Goal: Navigation & Orientation: Find specific page/section

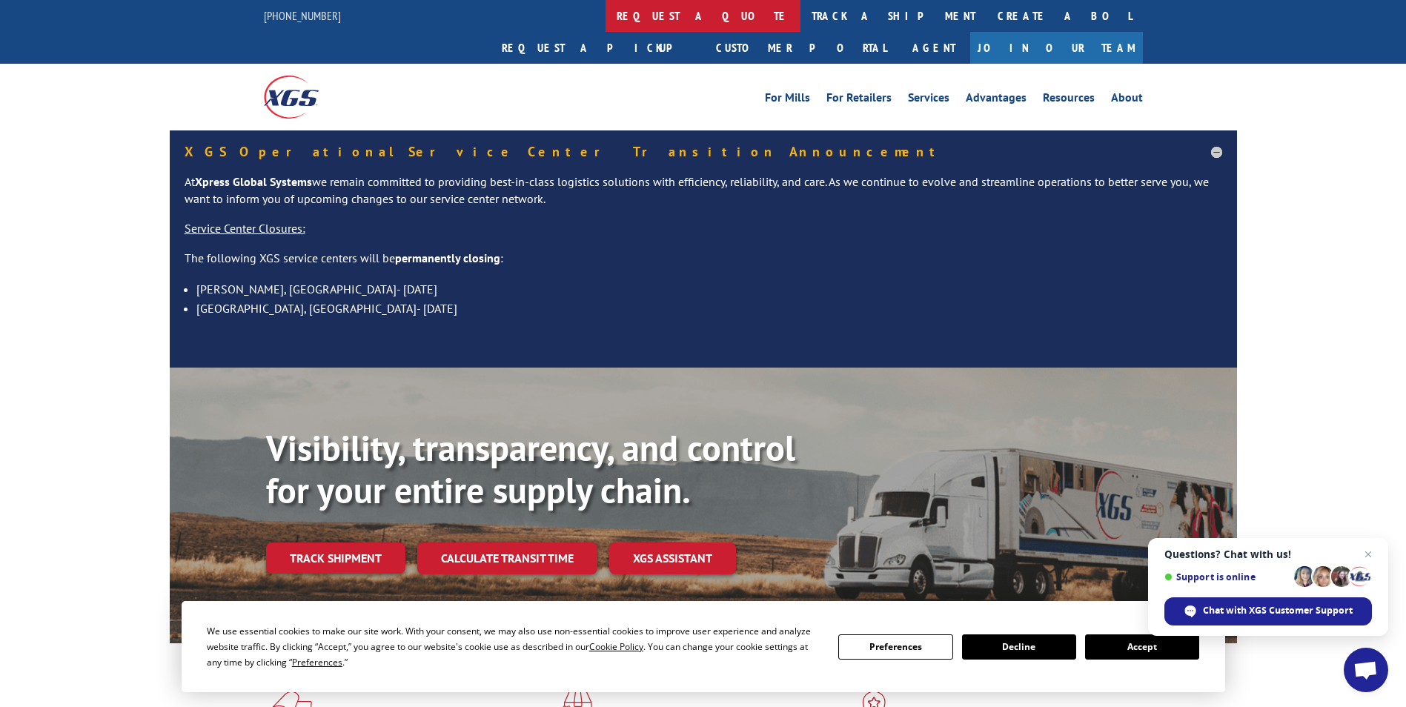
click at [605, 8] on link "request a quote" at bounding box center [702, 16] width 195 height 32
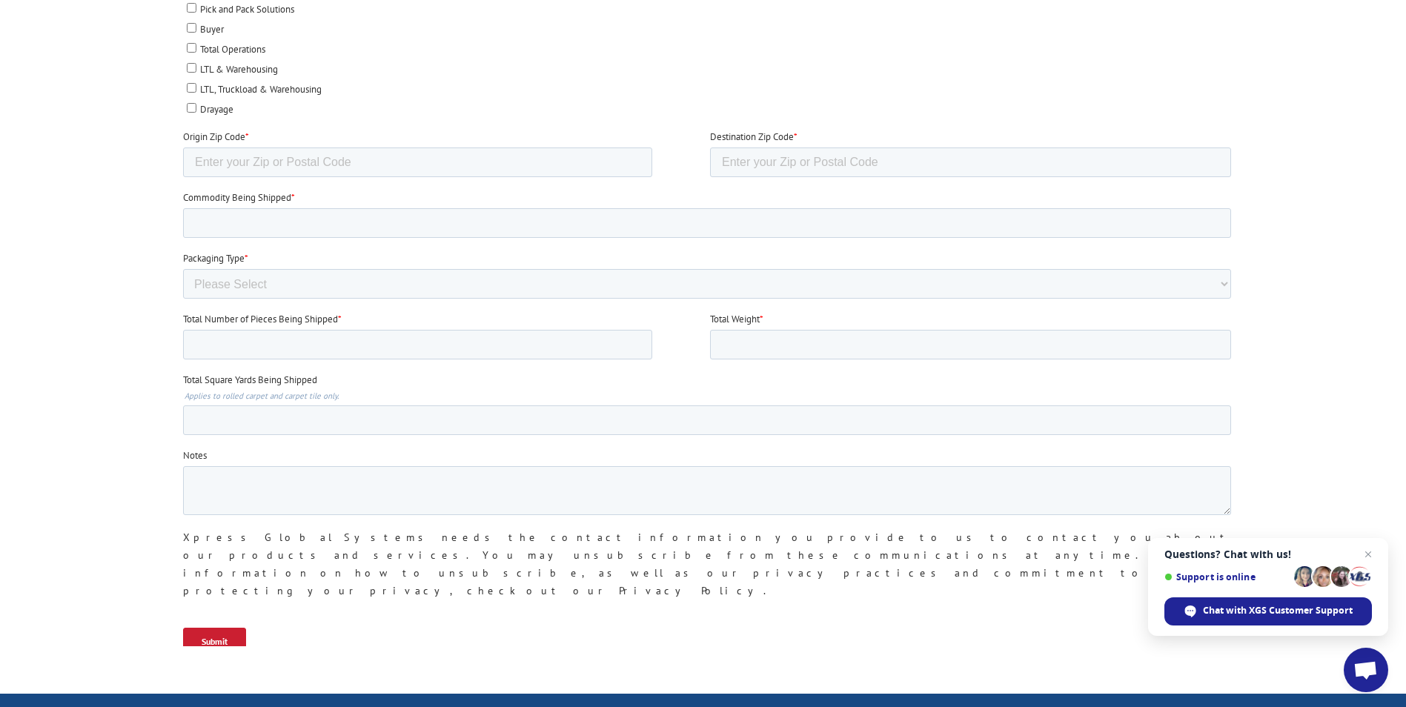
scroll to position [963, 0]
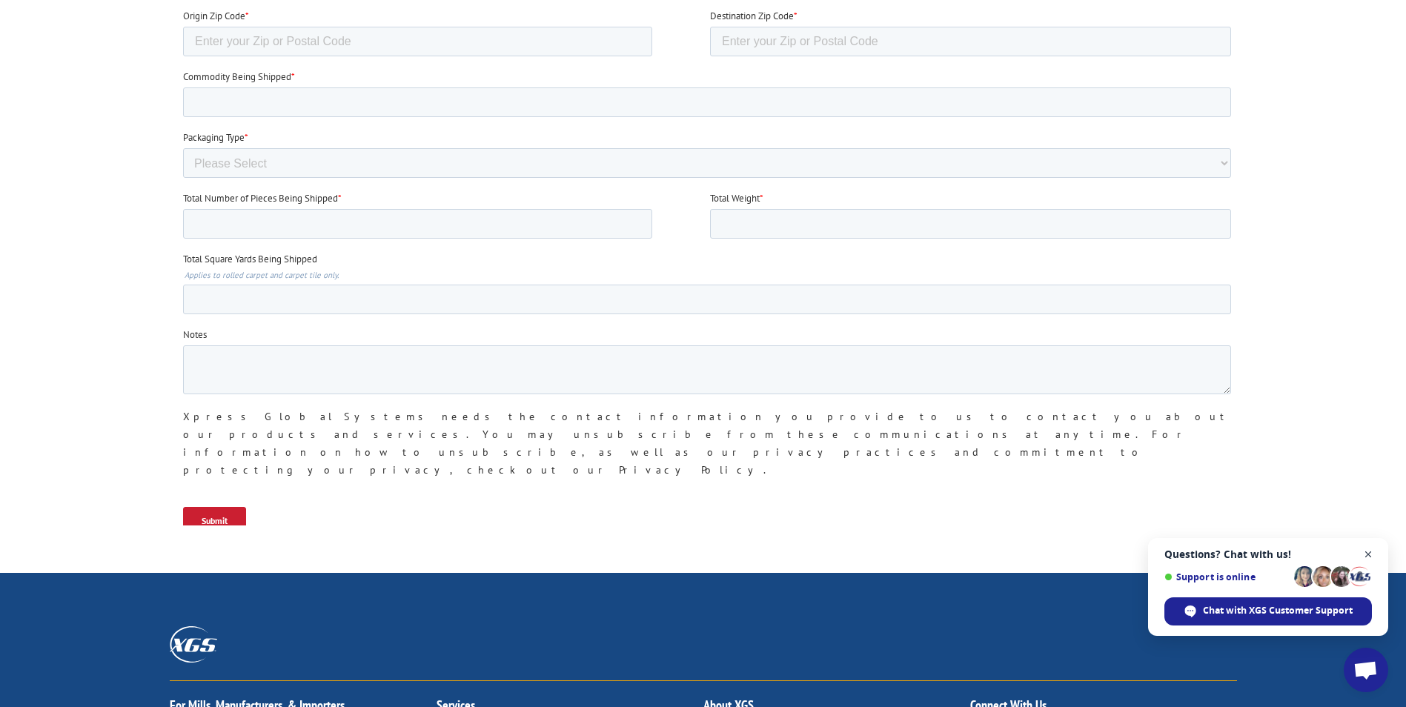
click at [1372, 554] on span "Open chat" at bounding box center [1368, 554] width 19 height 19
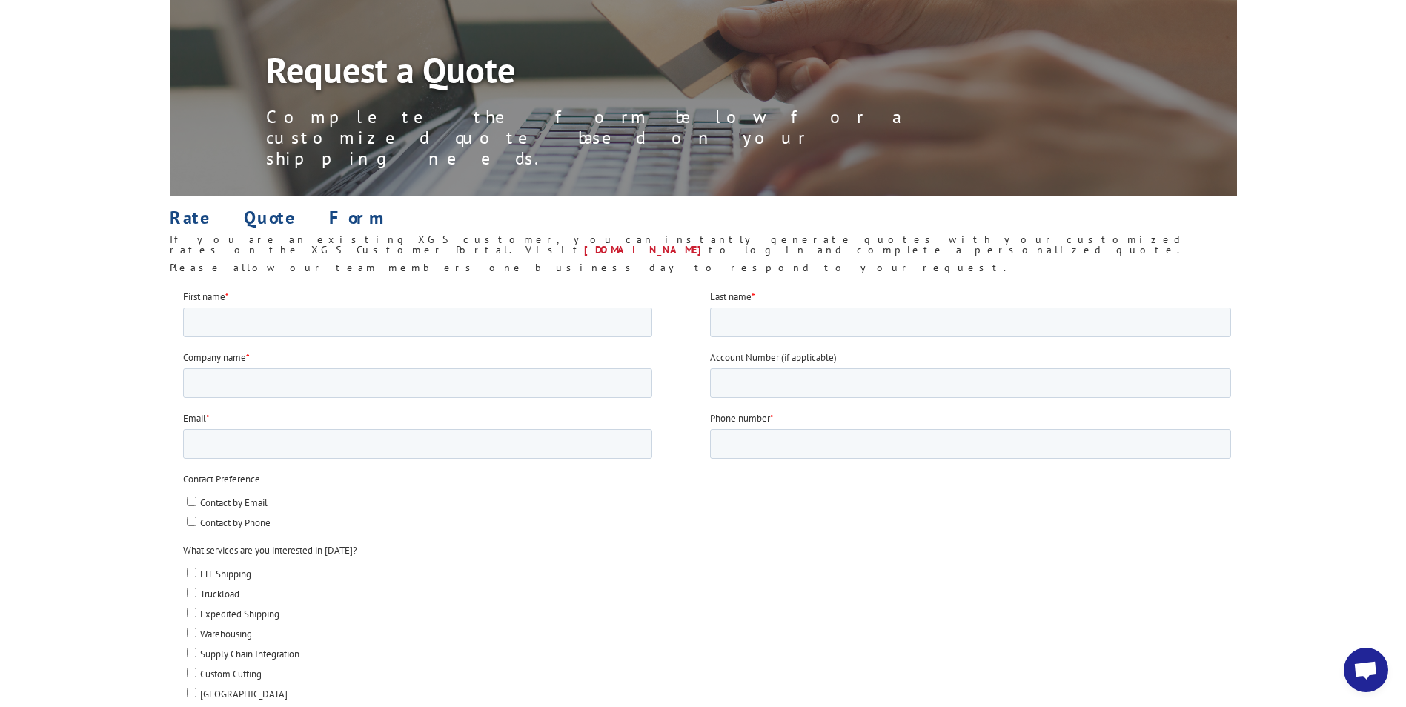
scroll to position [0, 0]
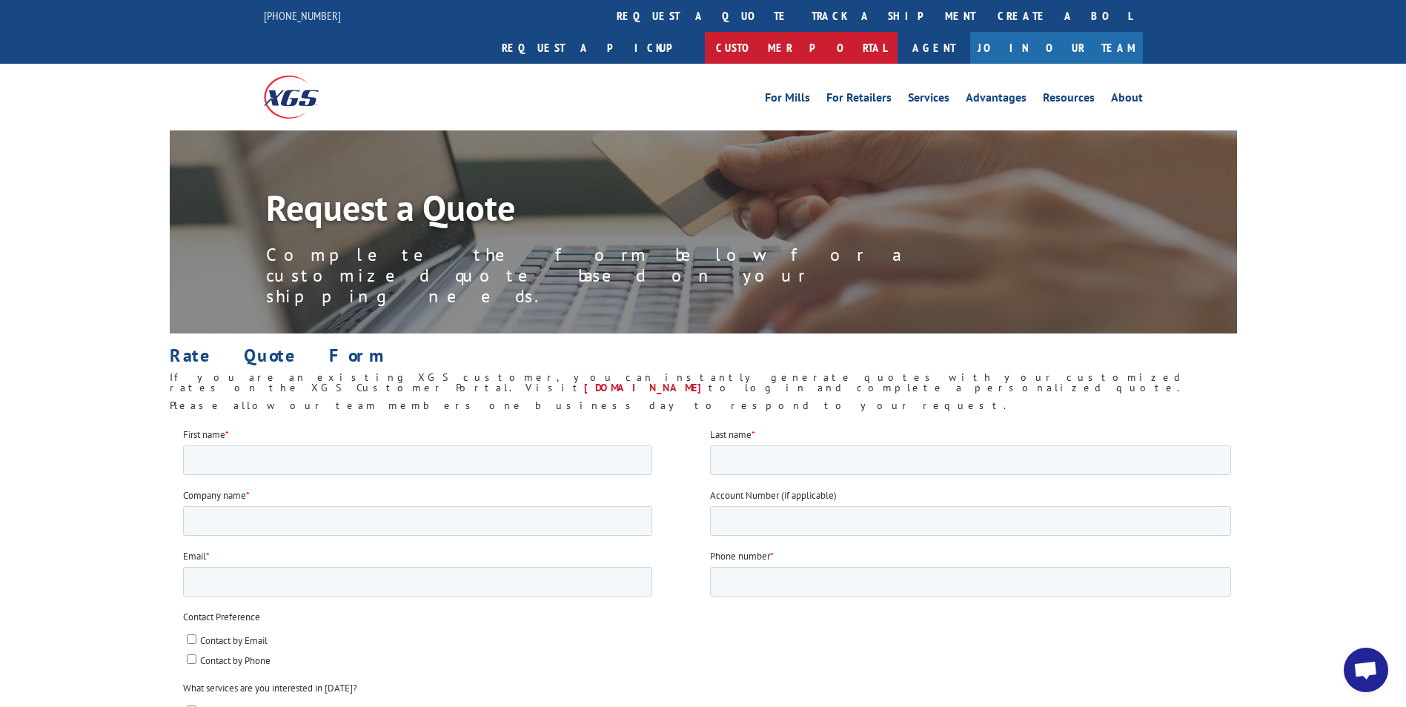
click at [897, 32] on link "Customer Portal" at bounding box center [801, 48] width 193 height 32
